Goal: Find specific page/section: Find specific page/section

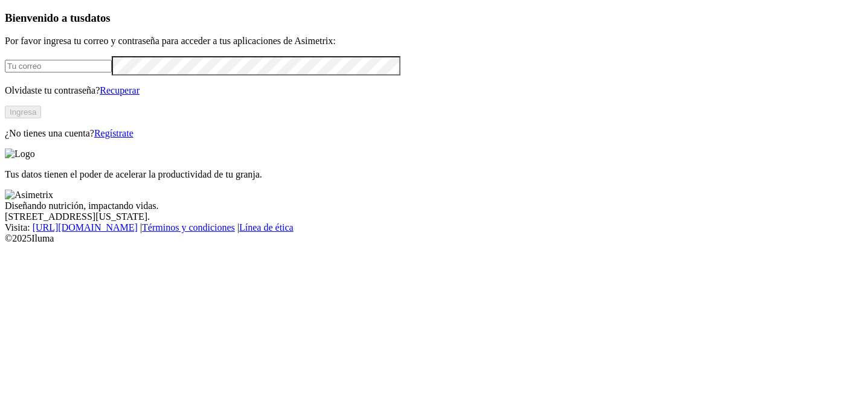
type input "[PERSON_NAME][EMAIL_ADDRESS][PERSON_NAME][PERSON_NAME][DOMAIN_NAME]"
click at [41, 118] on button "Ingresa" at bounding box center [23, 112] width 36 height 13
